Goal: Find contact information: Find contact information

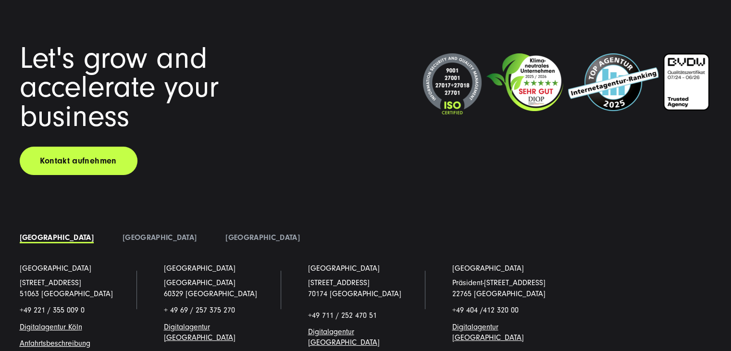
scroll to position [7301, 0]
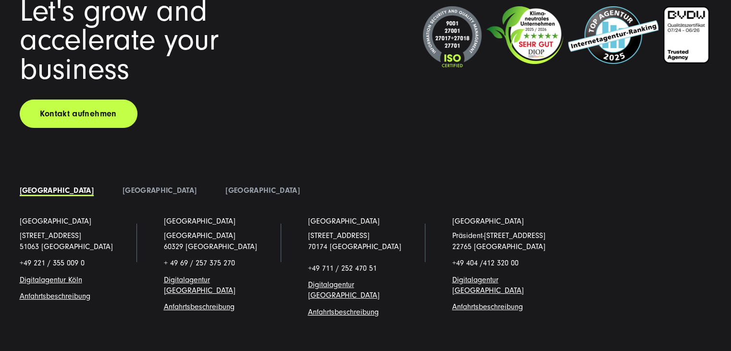
click at [58, 277] on link "Digitalagentur Köl" at bounding box center [49, 279] width 59 height 9
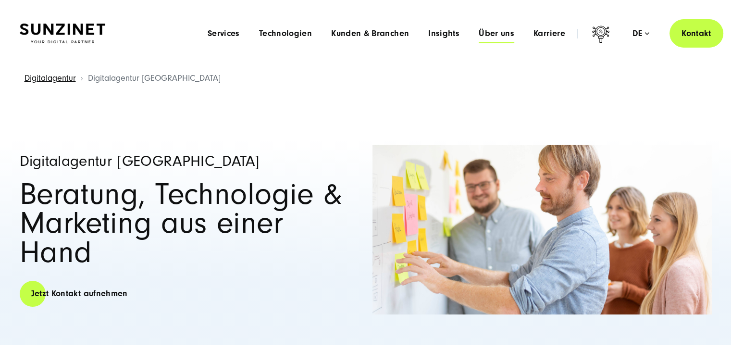
click at [484, 32] on span "Über uns" at bounding box center [496, 34] width 36 height 10
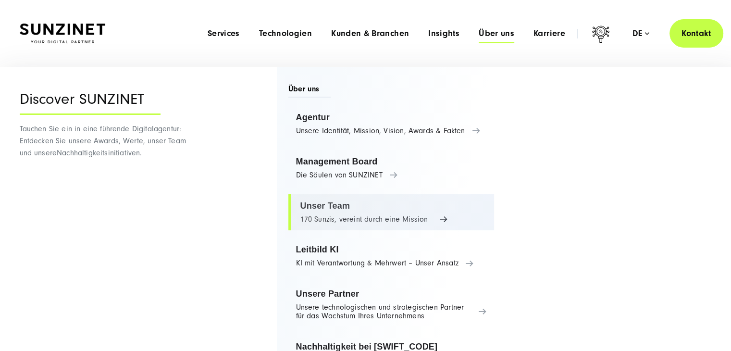
click at [341, 202] on link "Unser Team 170 Sunzis, vereint durch eine Mission" at bounding box center [391, 212] width 206 height 37
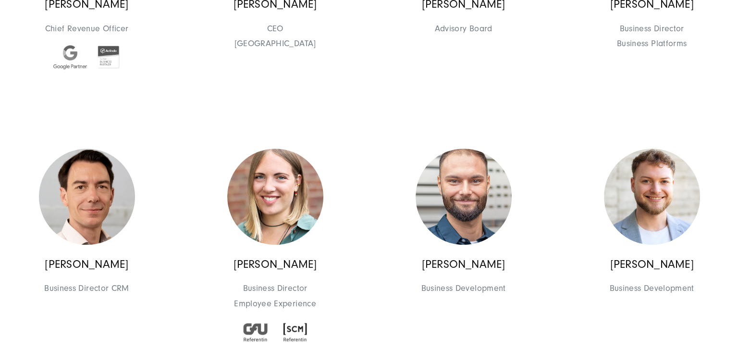
scroll to position [913, 0]
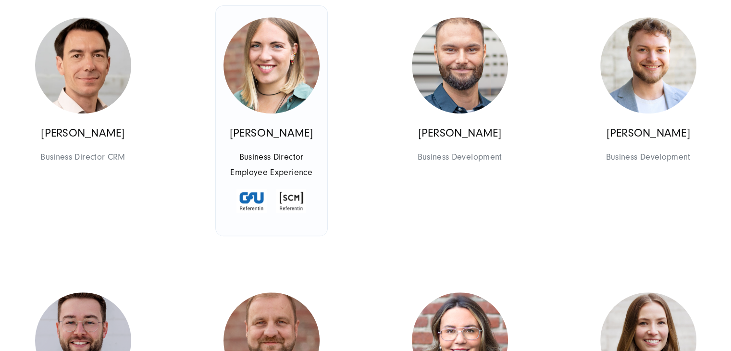
click at [257, 196] on img at bounding box center [251, 201] width 30 height 24
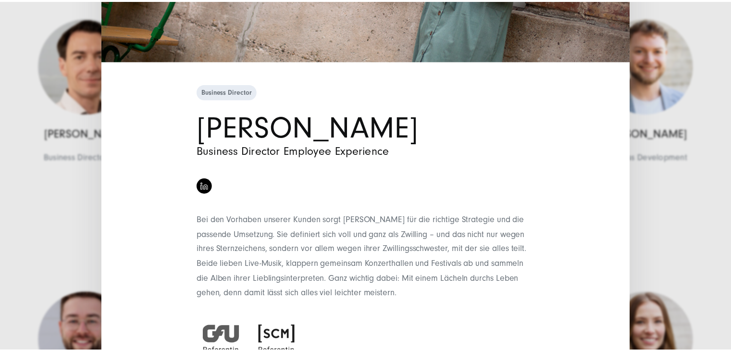
scroll to position [309, 0]
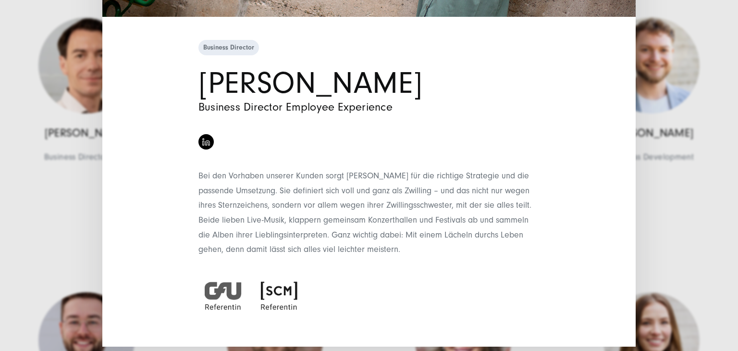
click at [0, 148] on div "Business Director Eva Ruttgers Business Director Employee Experience" at bounding box center [369, 175] width 738 height 351
click at [24, 168] on div "Business Director Eva Ruttgers Business Director Employee Experience" at bounding box center [369, 175] width 738 height 351
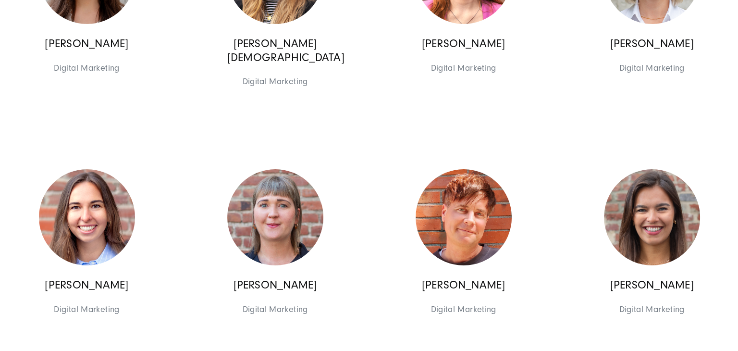
scroll to position [3458, 0]
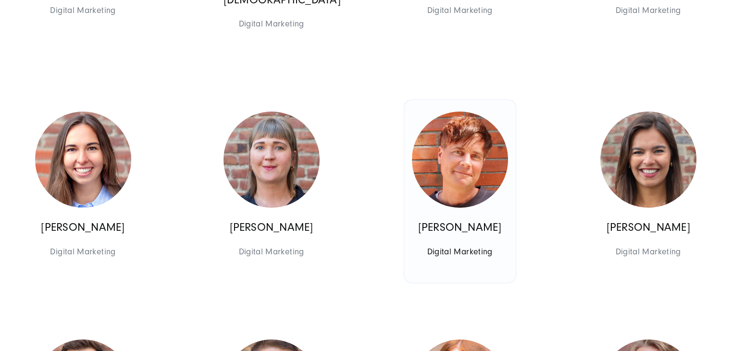
click at [454, 218] on link "Rene Springer Digital Marketing Digital Marketing" at bounding box center [459, 191] width 111 height 183
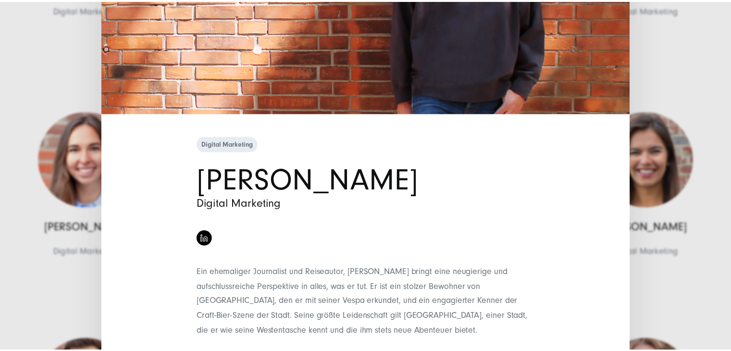
scroll to position [250, 0]
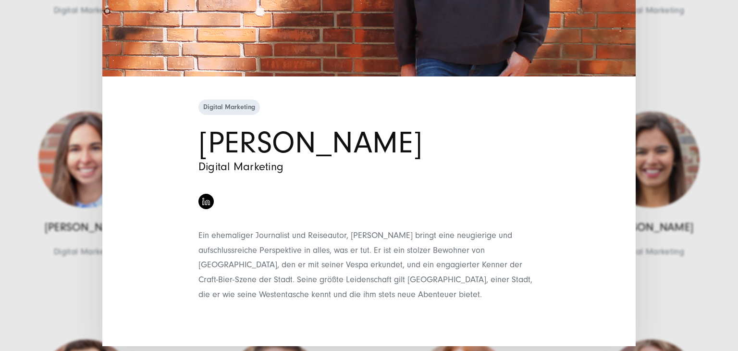
click at [666, 102] on div "Digital Marketing Rene Springer Digital Marketing" at bounding box center [369, 175] width 738 height 351
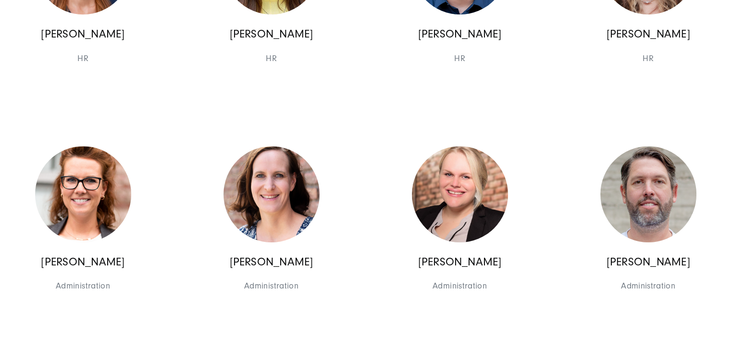
scroll to position [4275, 0]
